Goal: Task Accomplishment & Management: Manage account settings

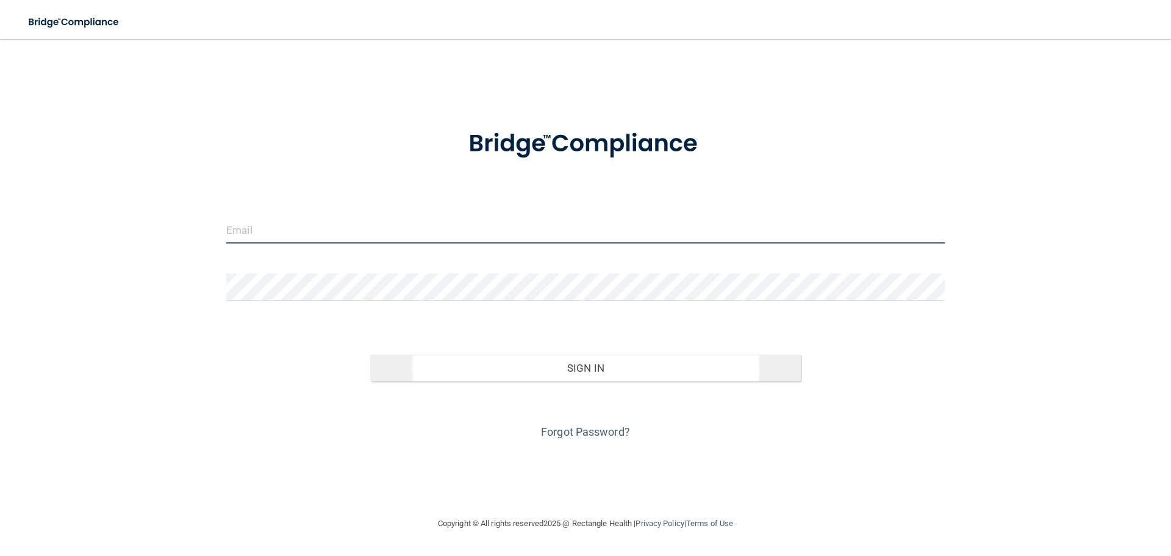
type input "[EMAIL_ADDRESS][DOMAIN_NAME]"
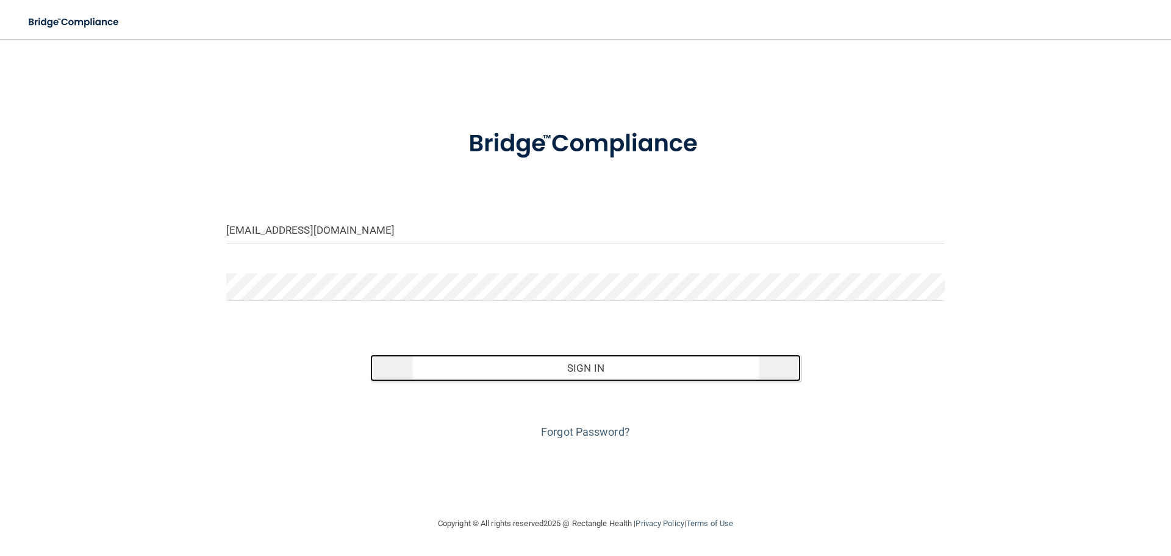
click at [647, 374] on button "Sign In" at bounding box center [585, 367] width 431 height 27
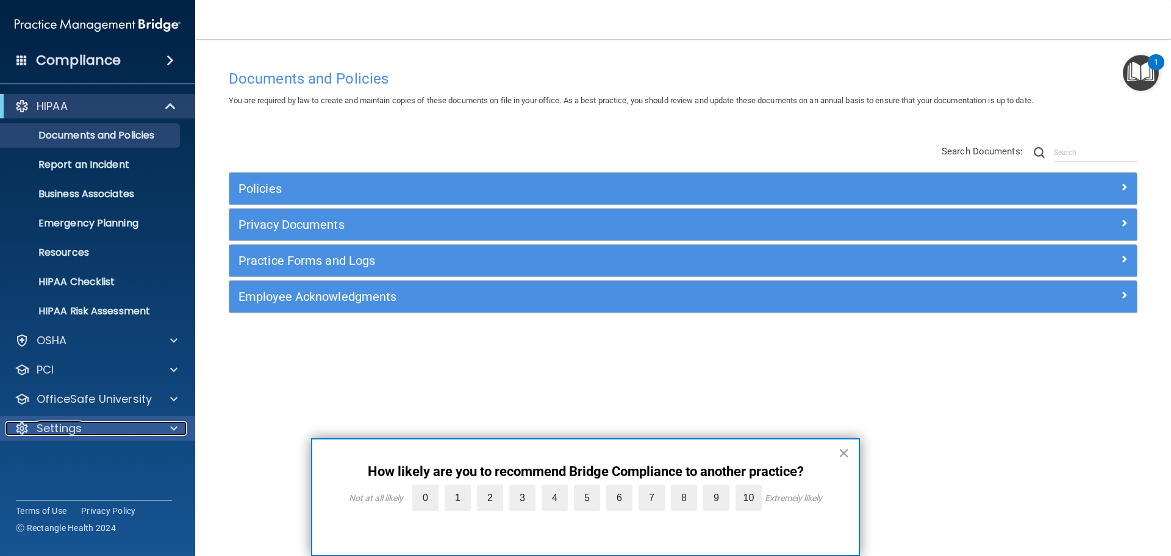
click at [85, 427] on div "Settings" at bounding box center [80, 428] width 151 height 15
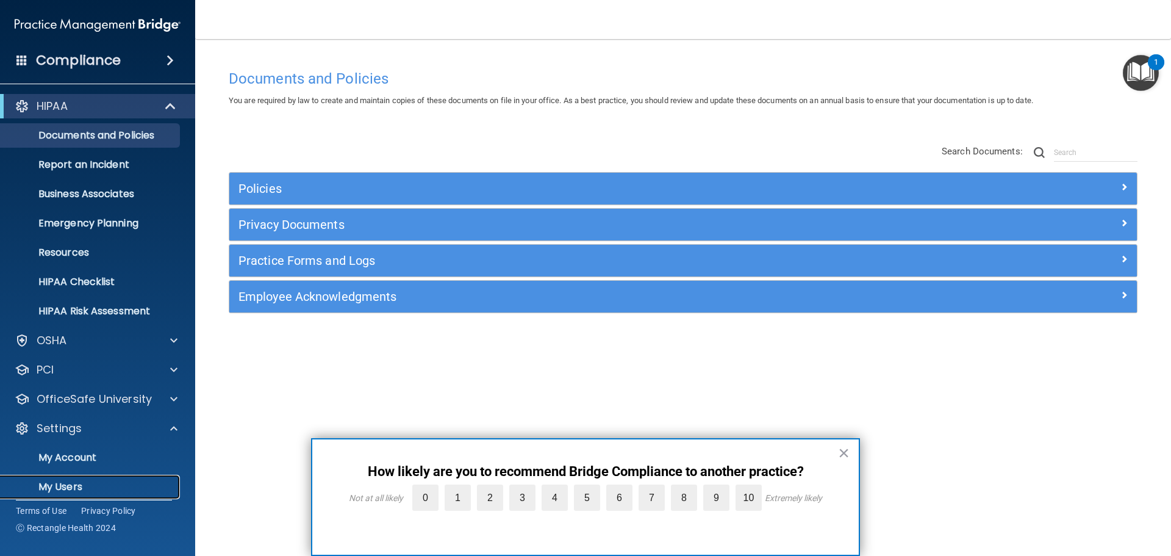
click at [66, 481] on p "My Users" at bounding box center [91, 487] width 167 height 12
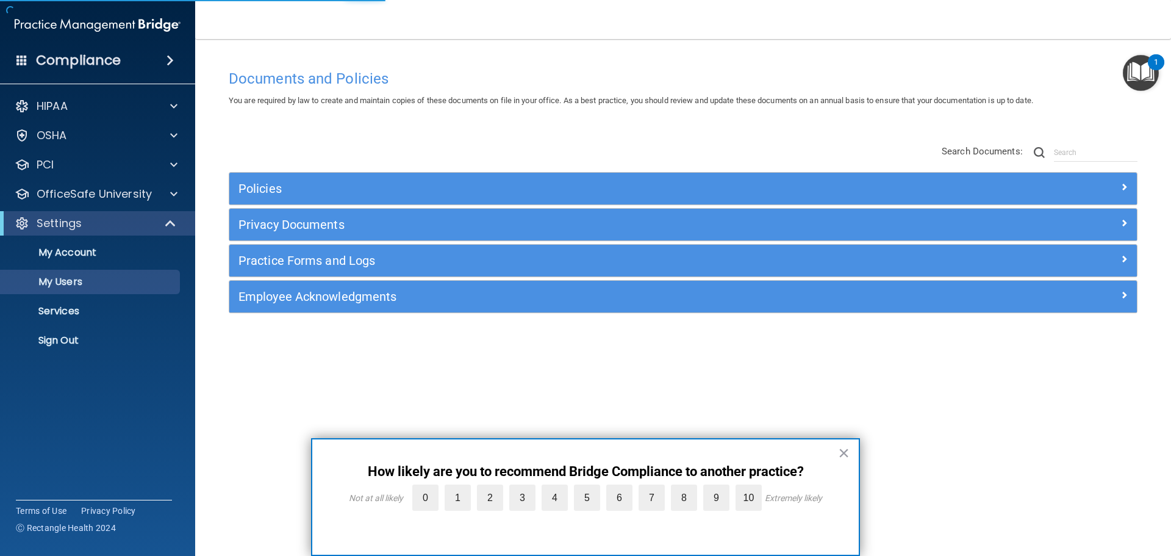
select select "20"
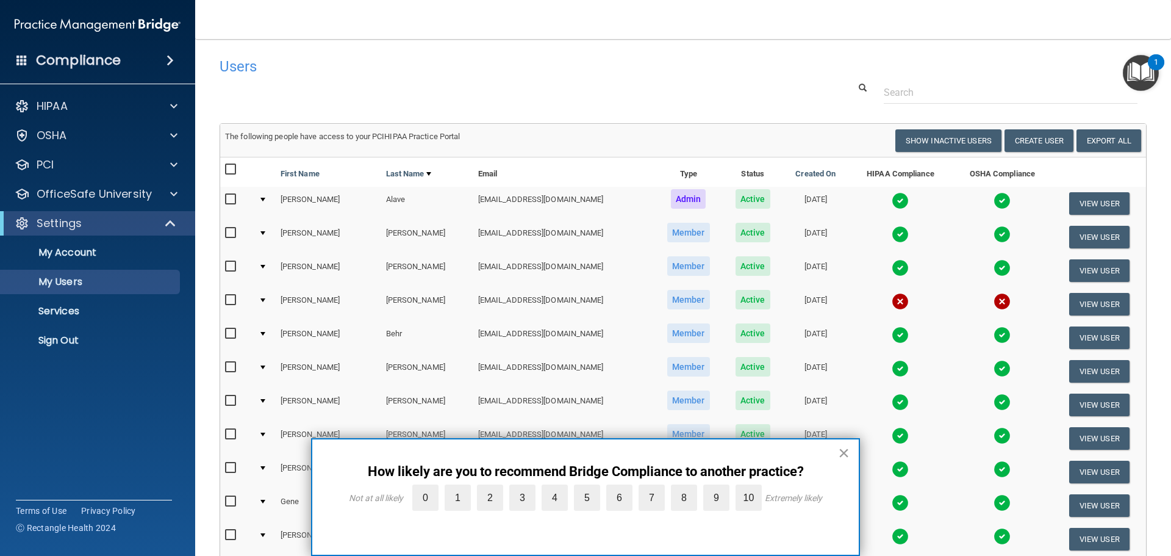
click at [846, 455] on button "×" at bounding box center [844, 453] width 12 height 20
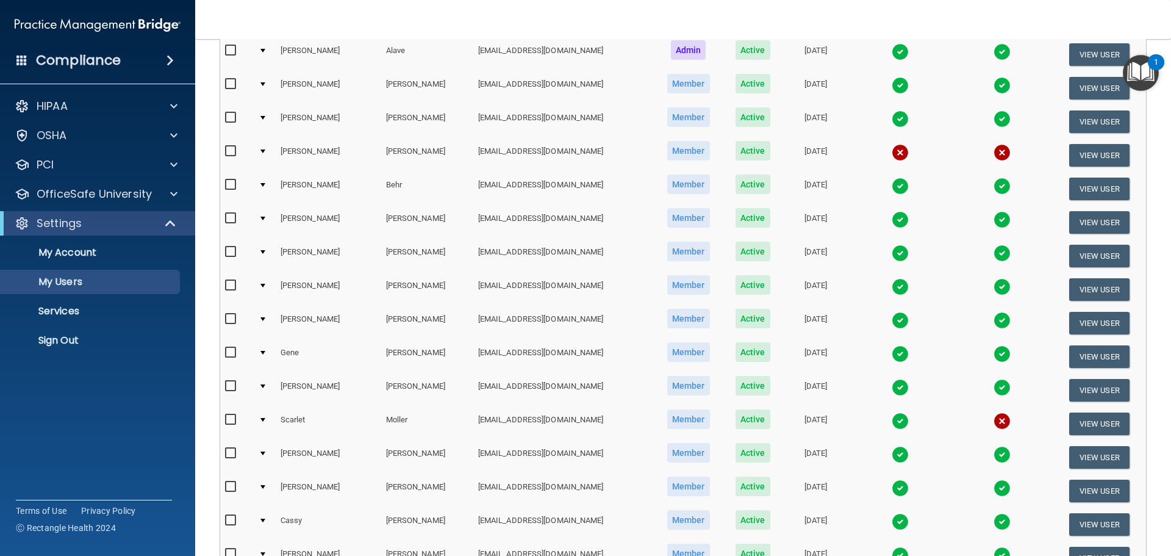
scroll to position [183, 0]
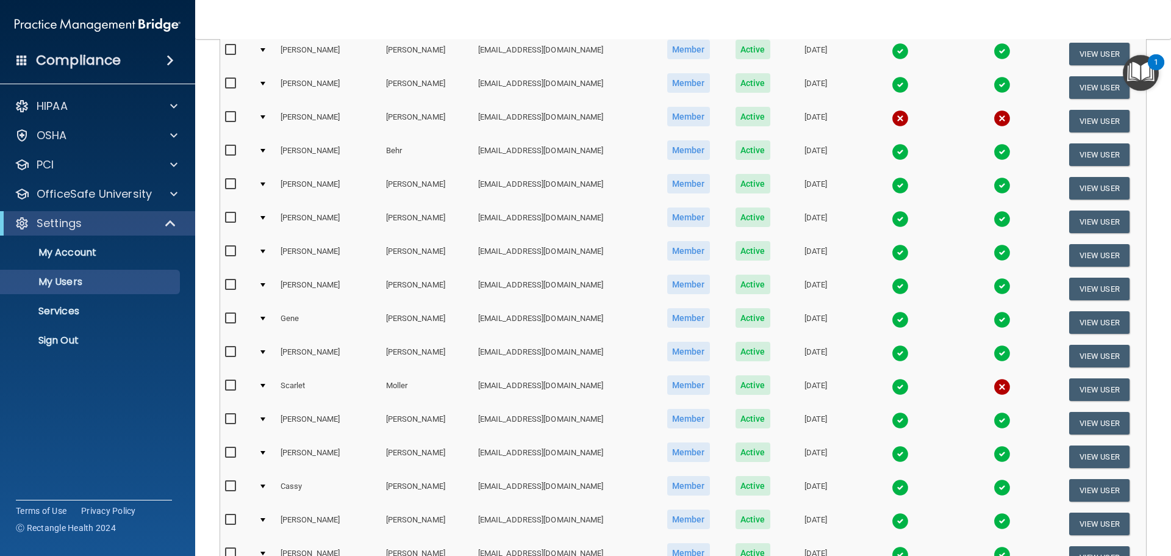
click at [892, 454] on img at bounding box center [900, 453] width 17 height 17
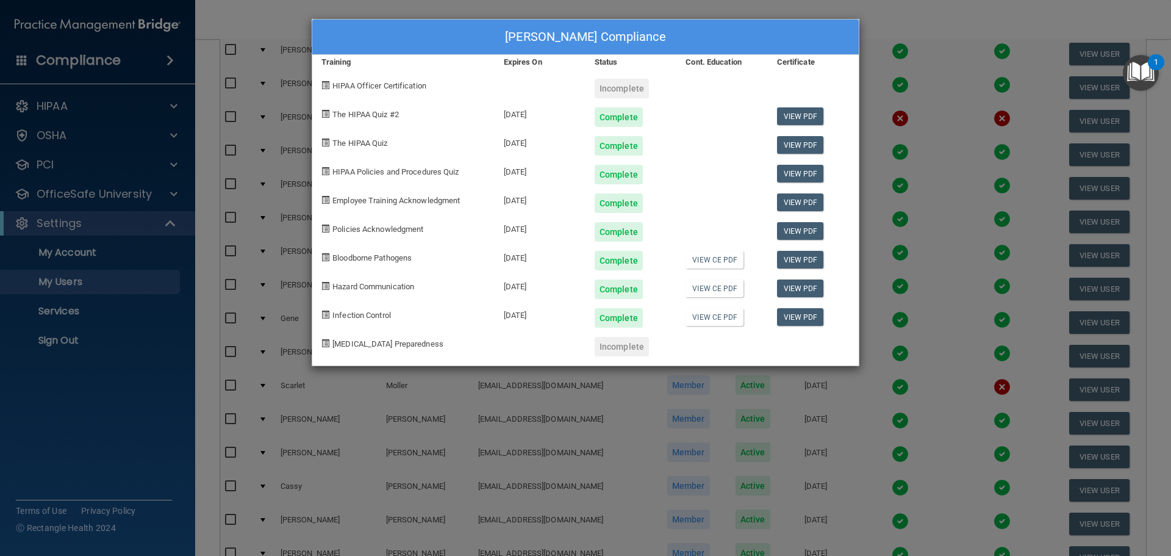
click at [927, 156] on div "[PERSON_NAME] Compliance Training Expires On Status Cont. Education Certificate…" at bounding box center [585, 278] width 1171 height 556
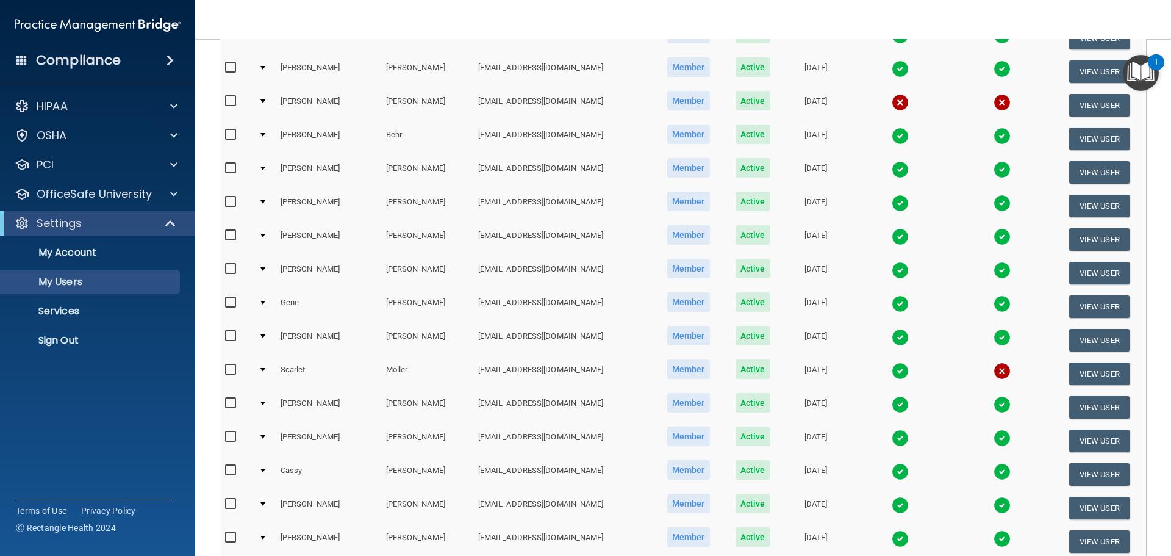
scroll to position [0, 0]
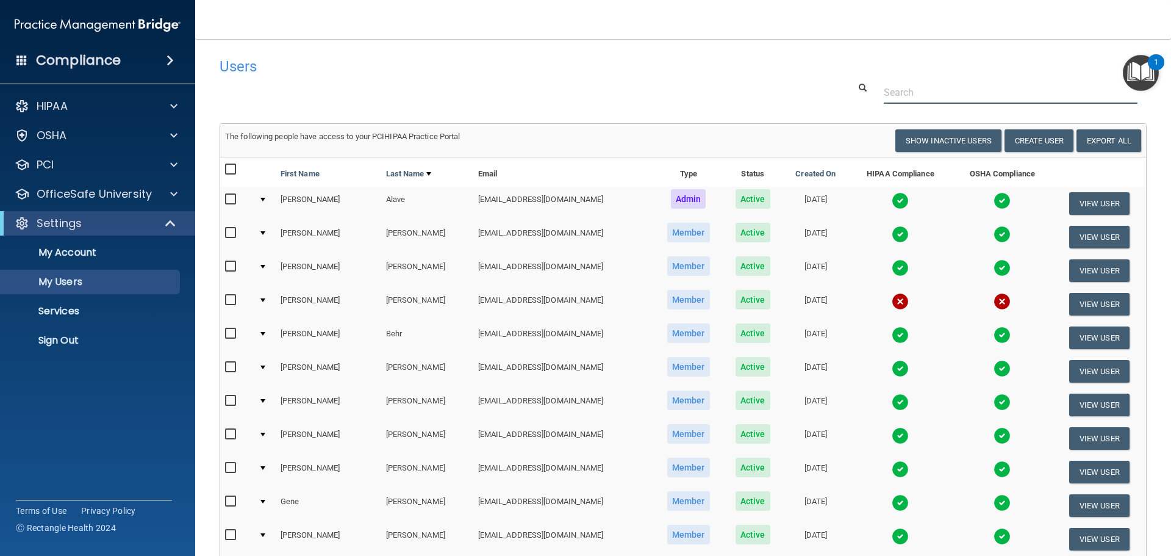
click at [498, 101] on div at bounding box center [683, 92] width 946 height 23
